Goal: Task Accomplishment & Management: Manage account settings

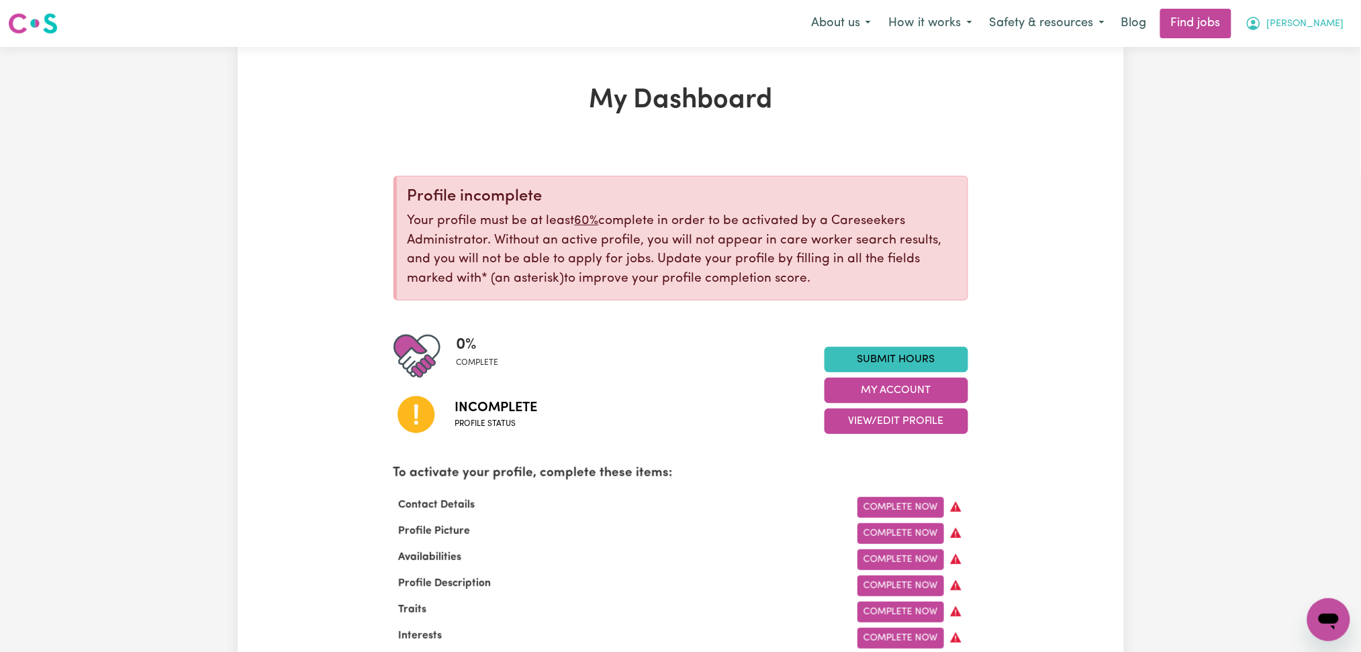
click at [1260, 28] on icon "My Account" at bounding box center [1252, 23] width 13 height 13
click at [1304, 101] on link "Logout" at bounding box center [1299, 103] width 106 height 26
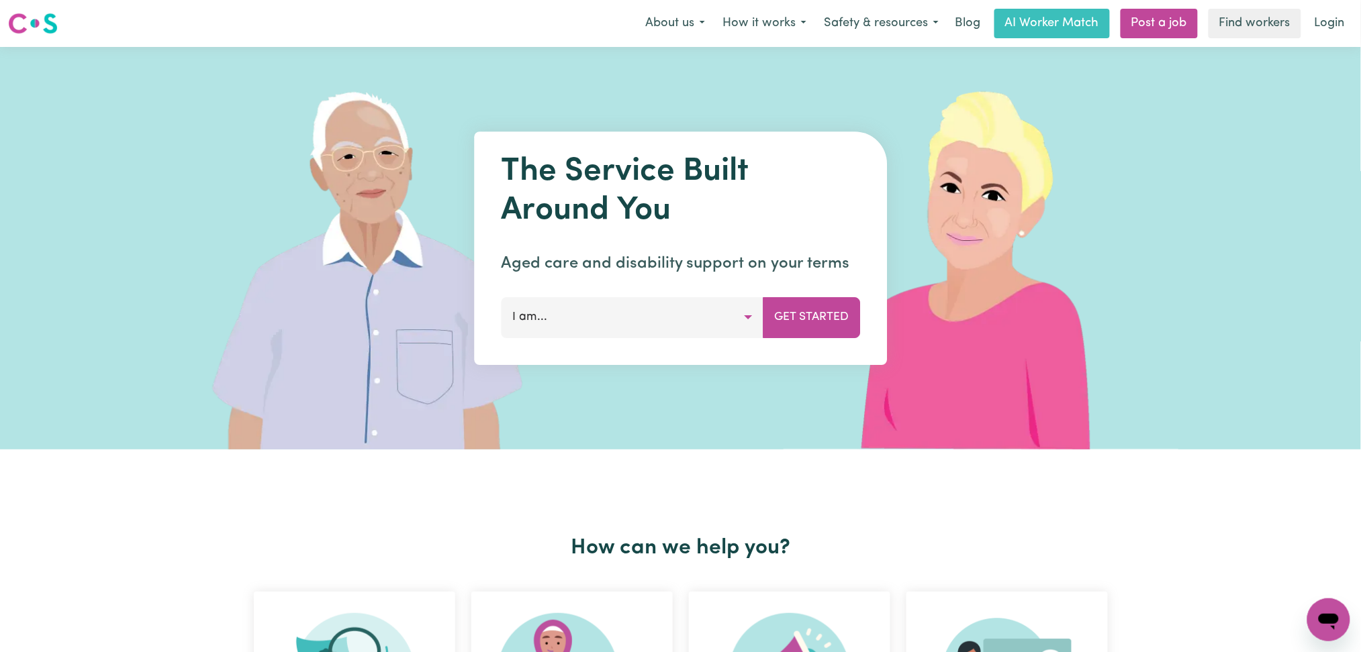
click at [1327, 19] on link "Login" at bounding box center [1329, 24] width 46 height 30
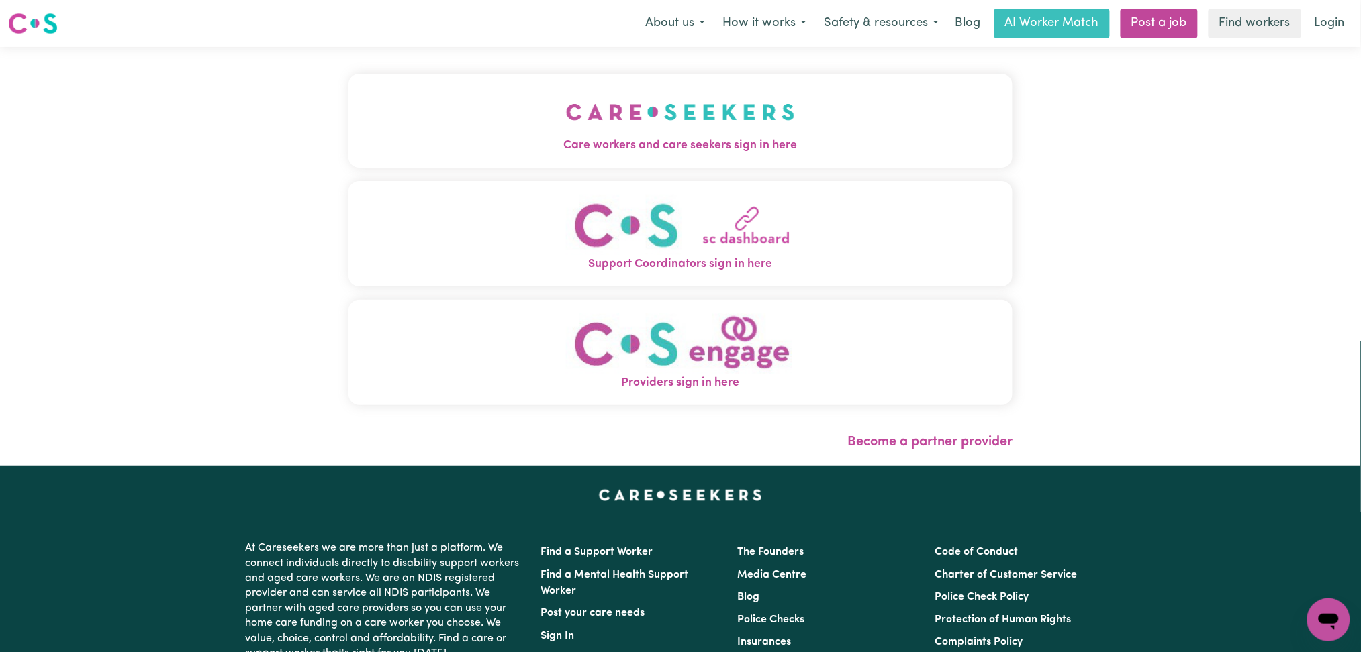
click at [566, 130] on img "Care workers and care seekers sign in here" at bounding box center [680, 112] width 229 height 50
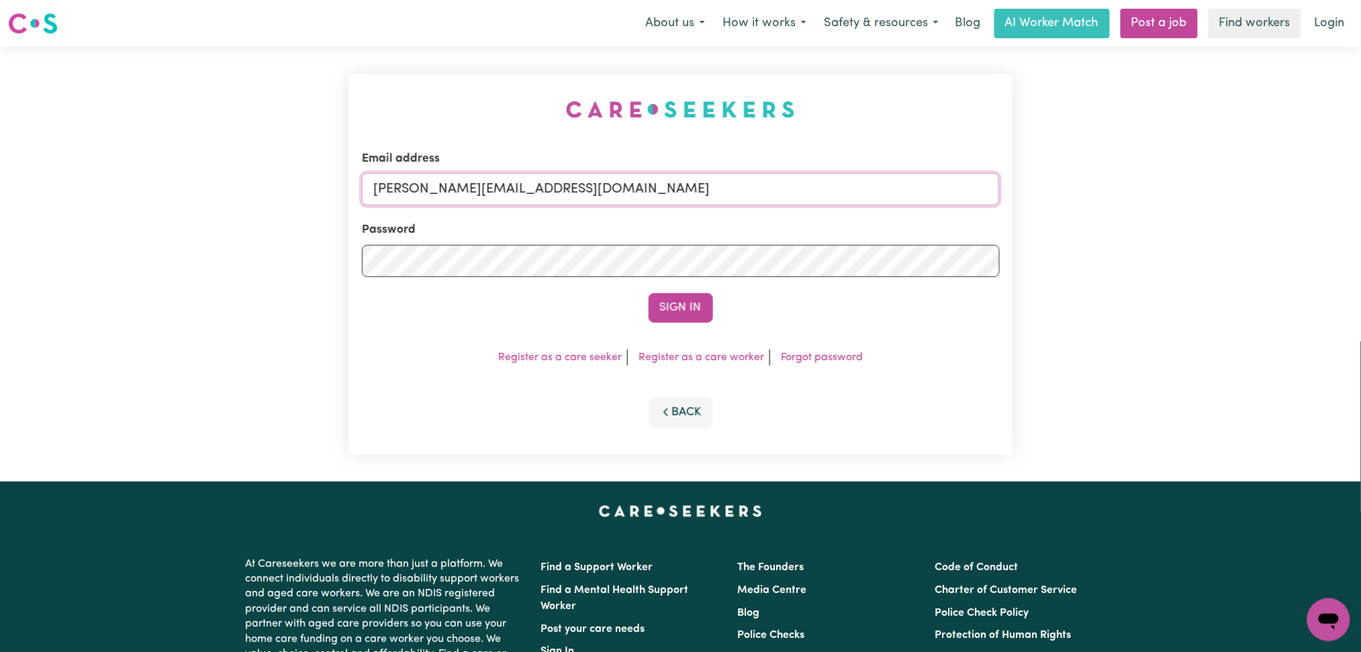
click at [511, 178] on input "[PERSON_NAME][EMAIL_ADDRESS][DOMAIN_NAME]" at bounding box center [681, 189] width 638 height 32
drag, startPoint x: 441, startPoint y: 187, endPoint x: 782, endPoint y: 199, distance: 341.2
click at [782, 199] on input "Superuser~[EMAIL_ADDRESS][DOMAIN_NAME]" at bounding box center [681, 189] width 638 height 32
type input "Superuser~[EMAIL_ADDRESS][DOMAIN_NAME]"
click at [697, 311] on button "Sign In" at bounding box center [680, 308] width 64 height 30
